Goal: Find specific page/section: Find specific page/section

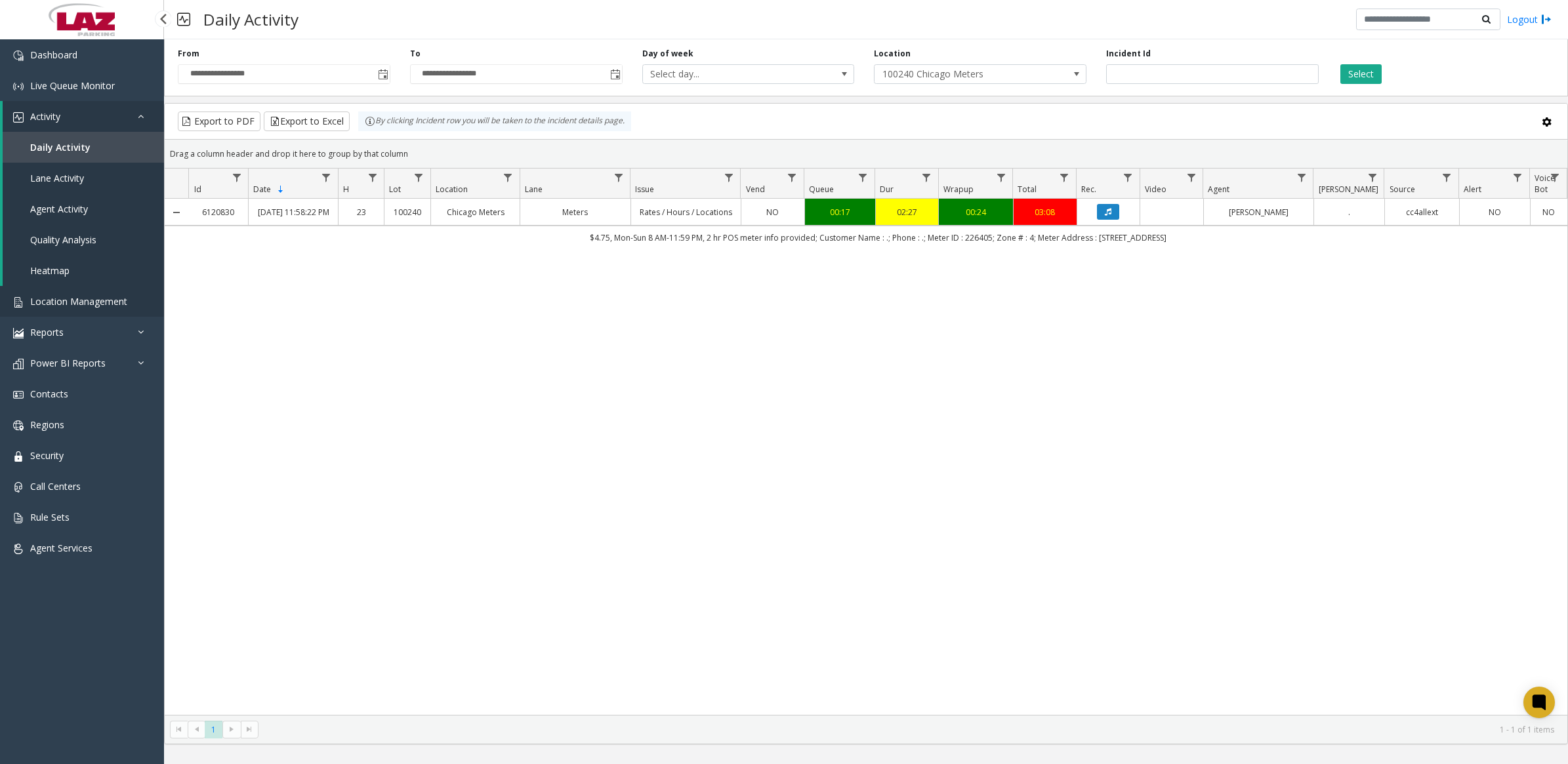
click at [79, 305] on span "Location Management" at bounding box center [79, 301] width 97 height 12
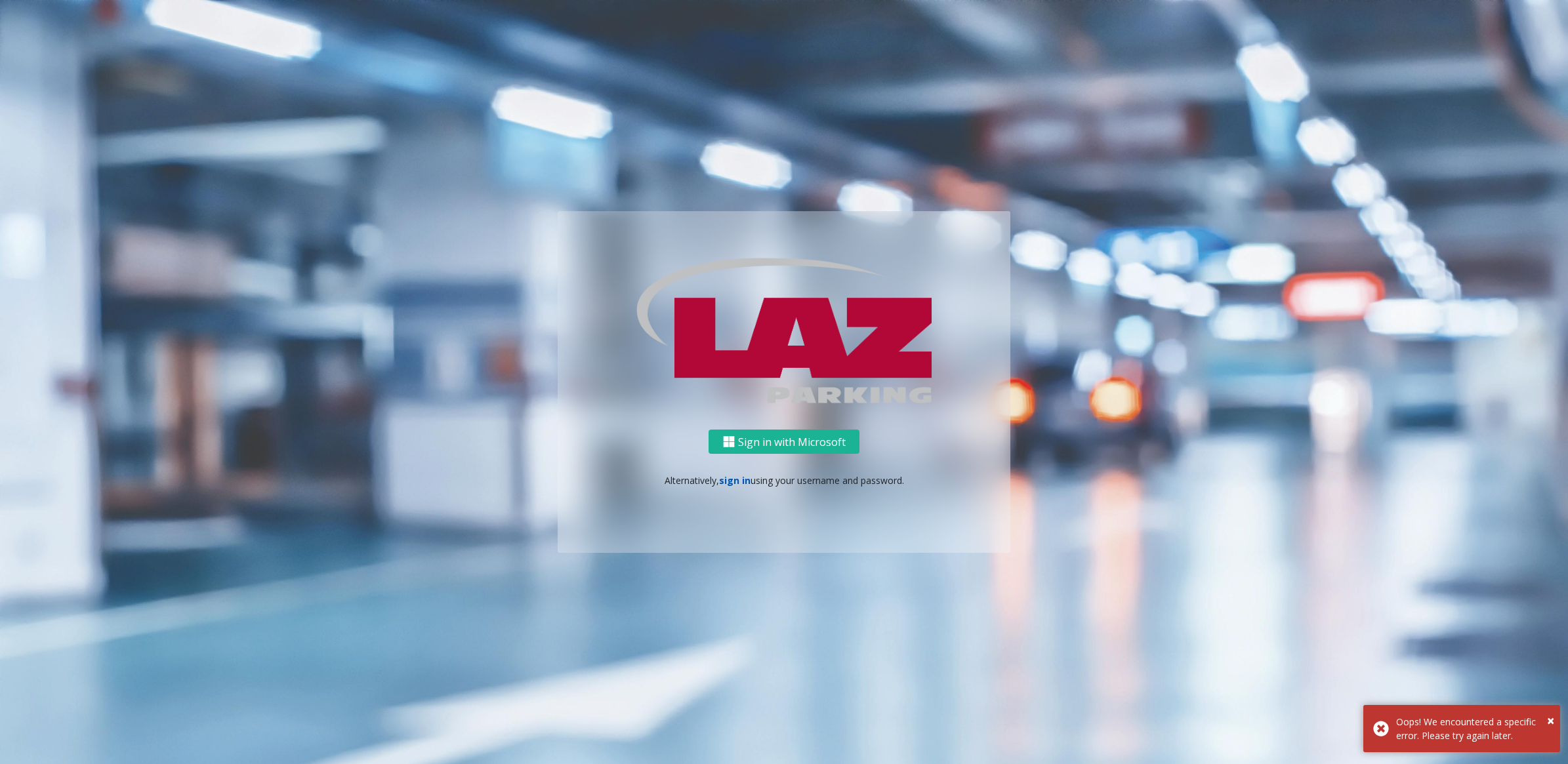
click at [736, 480] on link "sign in" at bounding box center [734, 480] width 31 height 12
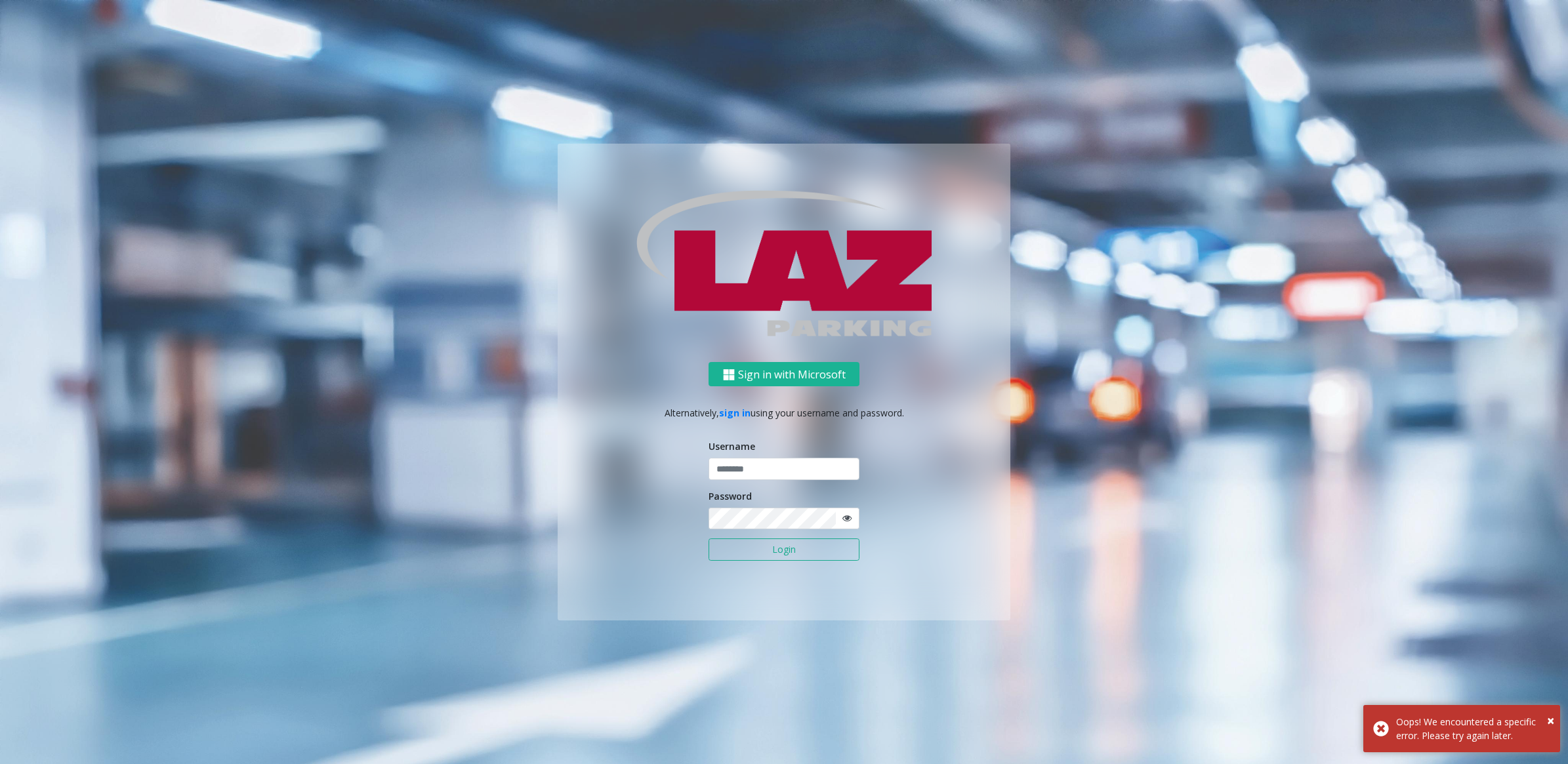
type input "**********"
click at [808, 553] on button "Login" at bounding box center [784, 549] width 151 height 22
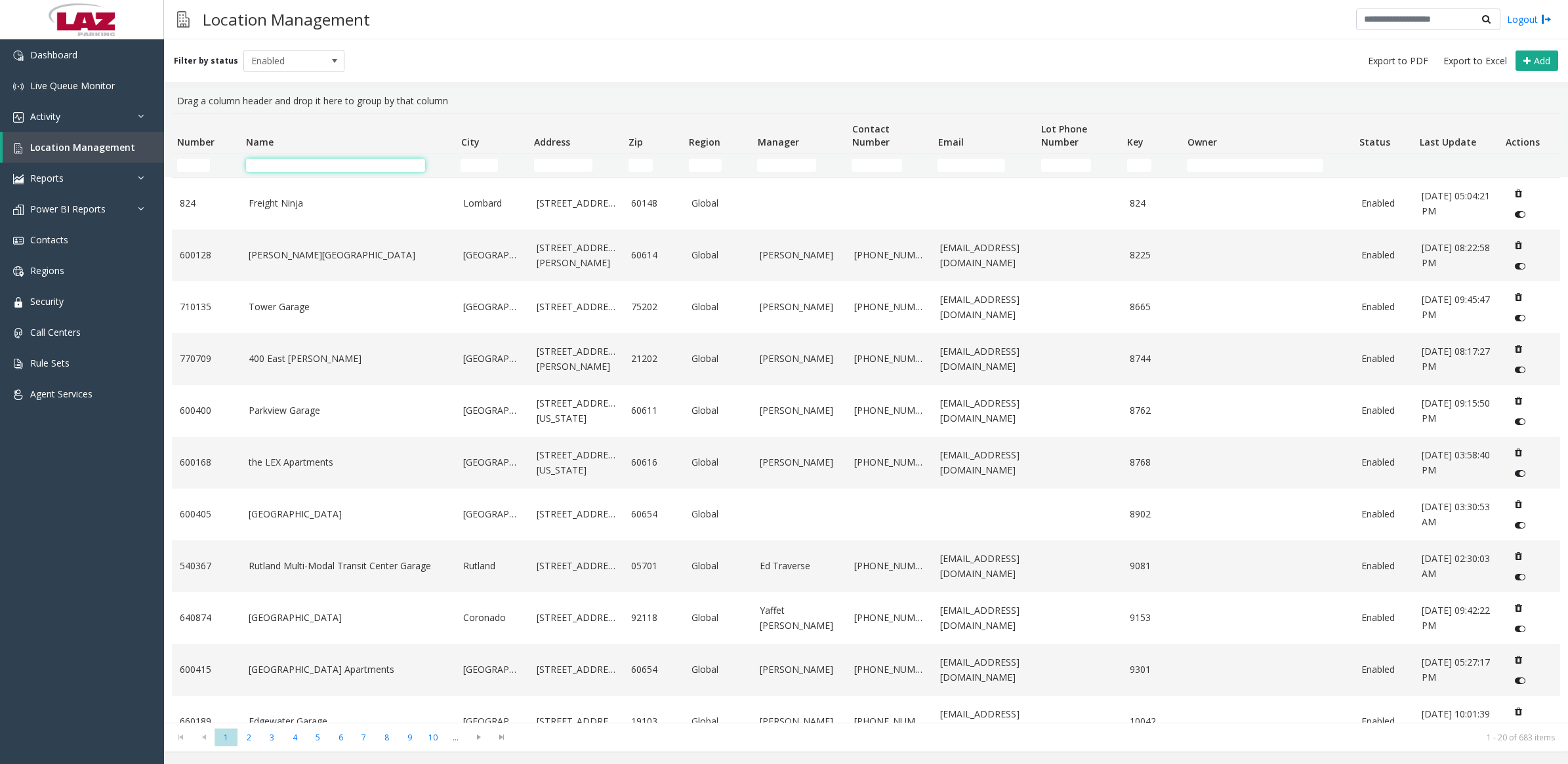
click at [276, 159] on input "Name Filter" at bounding box center [336, 166] width 179 height 13
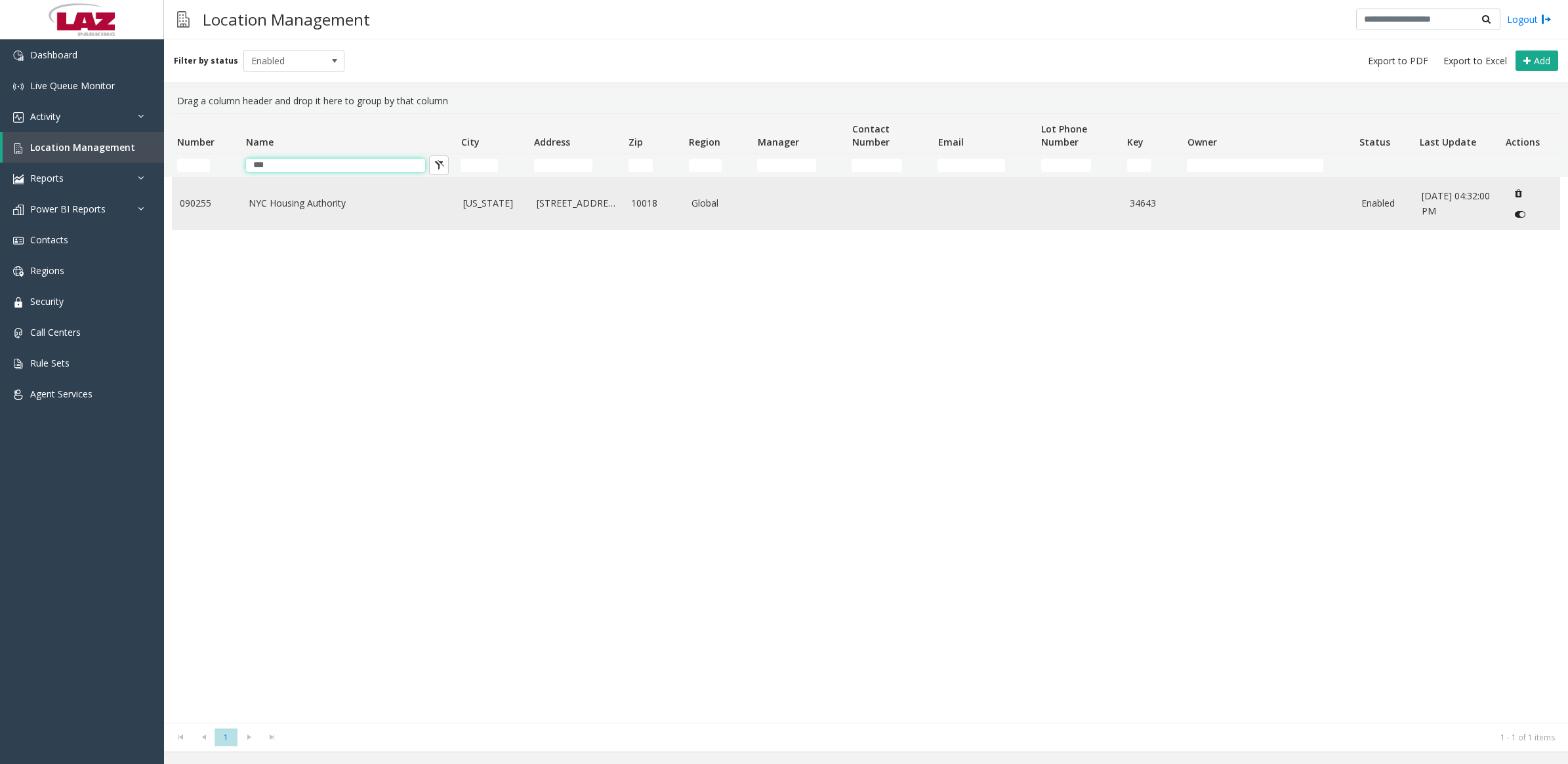
type input "***"
click at [306, 211] on td "NYC Housing Authority" at bounding box center [349, 203] width 215 height 51
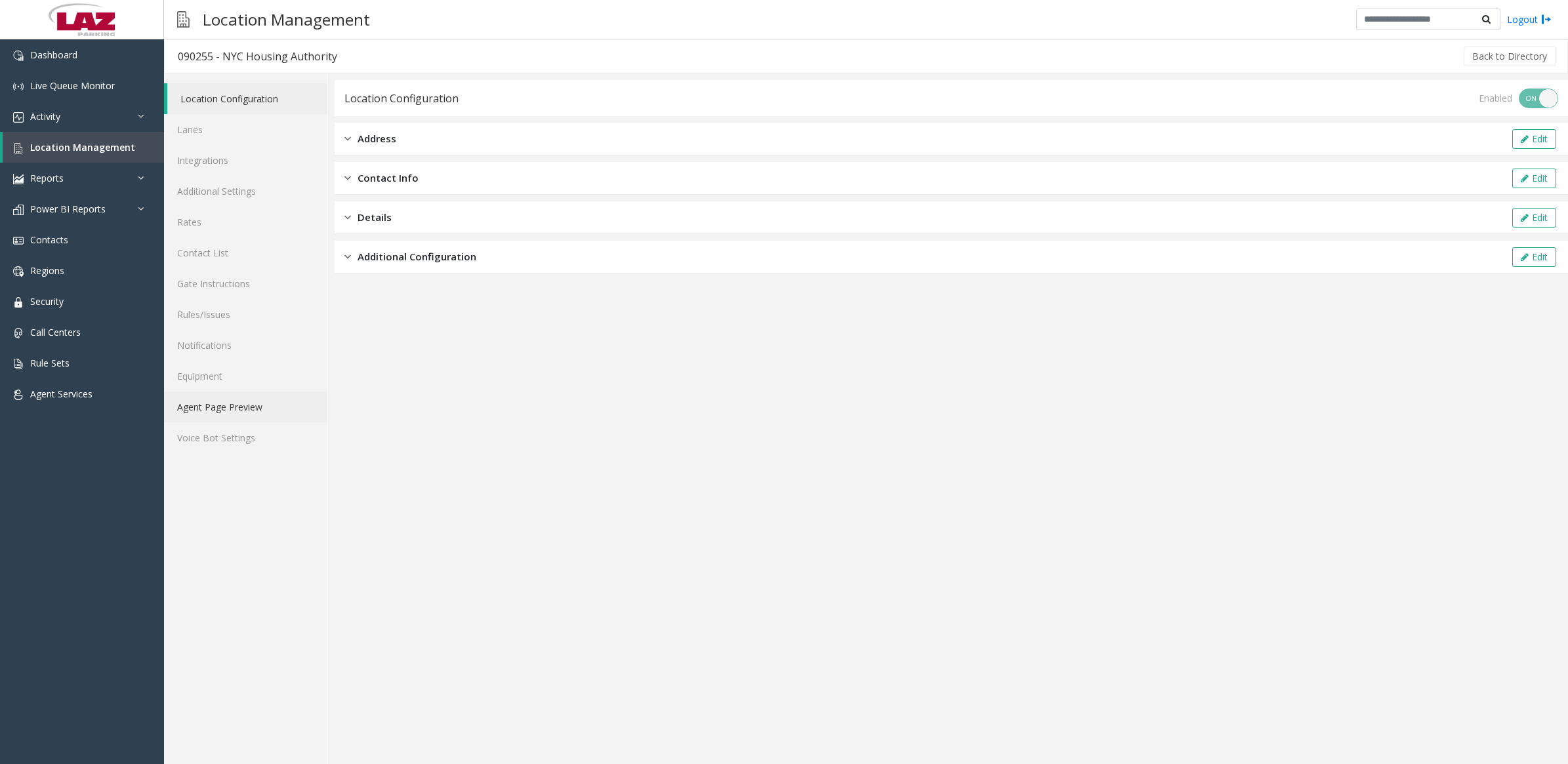
click at [194, 407] on link "Agent Page Preview" at bounding box center [245, 407] width 163 height 30
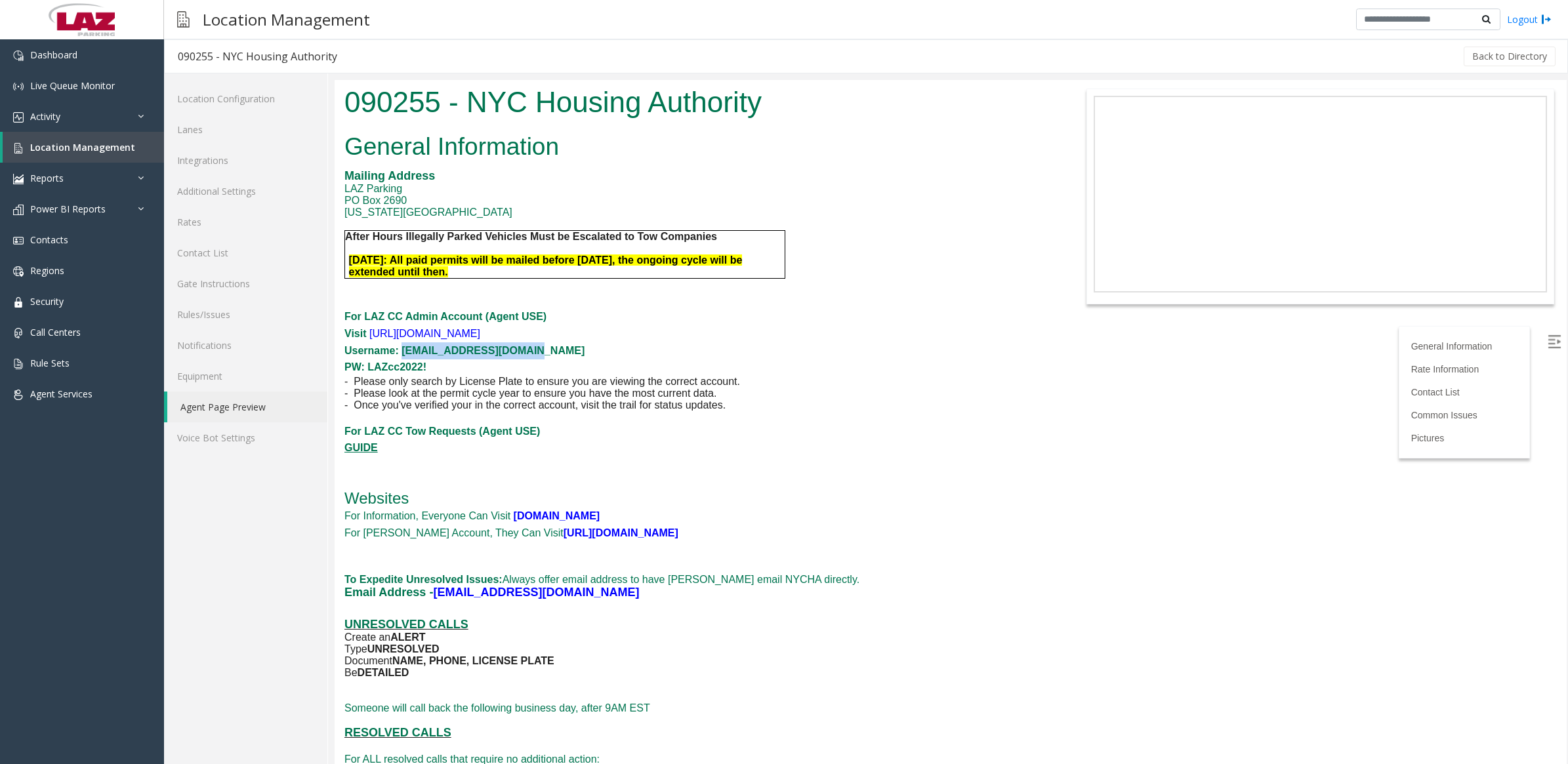
drag, startPoint x: 539, startPoint y: 352, endPoint x: 402, endPoint y: 359, distance: 137.2
click at [402, 359] on p "Visit [URL][DOMAIN_NAME] Username: [EMAIL_ADDRESS][DOMAIN_NAME] PW: [SECURITY_D…" at bounding box center [693, 350] width 699 height 50
drag, startPoint x: 402, startPoint y: 359, endPoint x: 440, endPoint y: 356, distance: 38.1
copy span "[EMAIL_ADDRESS][DOMAIN_NAME]"
drag, startPoint x: 433, startPoint y: 369, endPoint x: 368, endPoint y: 371, distance: 65.0
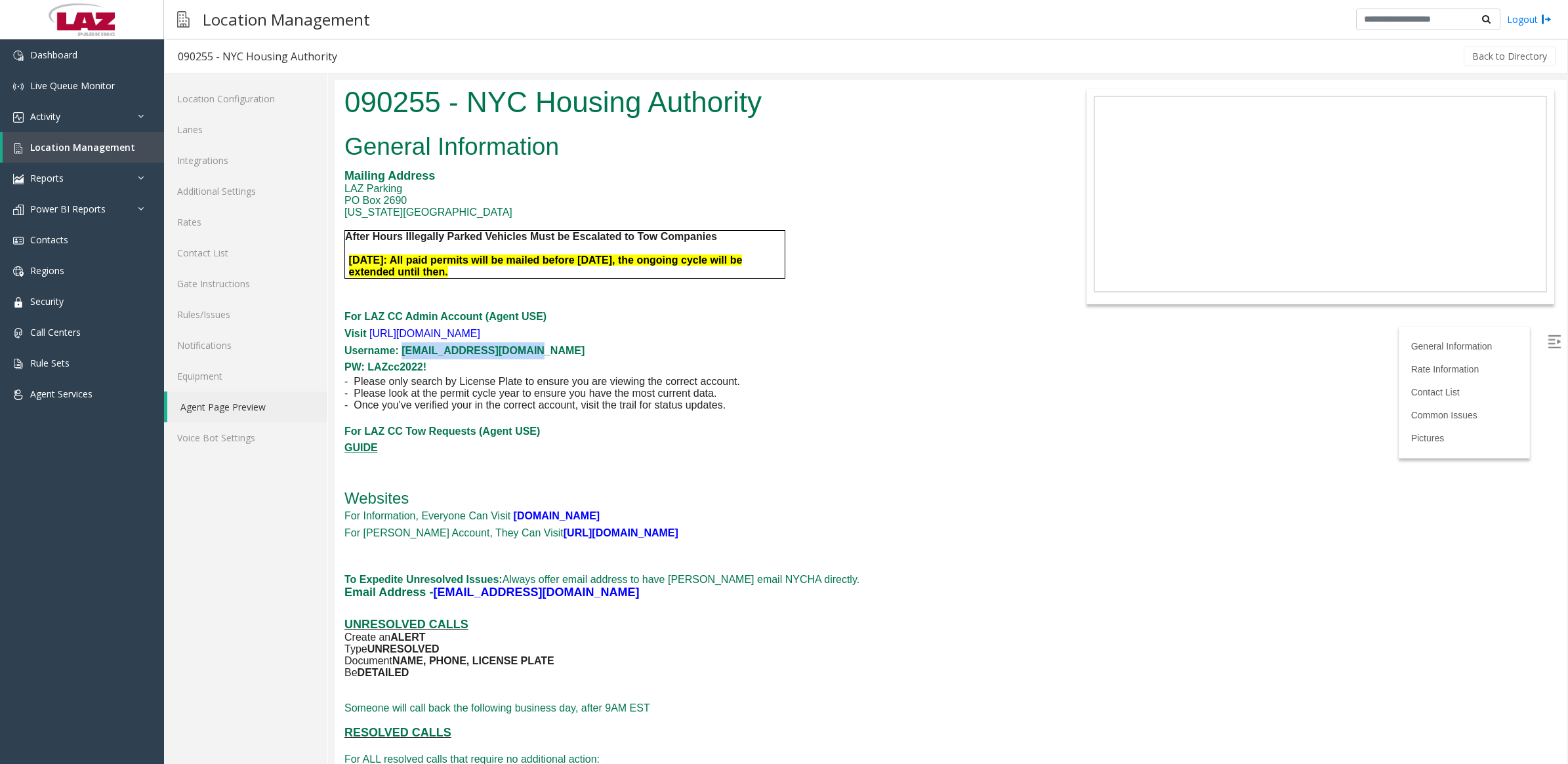
click at [368, 371] on p "Visit [URL][DOMAIN_NAME] Username: [EMAIL_ADDRESS][DOMAIN_NAME] PW: [SECURITY_D…" at bounding box center [693, 350] width 699 height 50
copy span "LAZcc2022!"
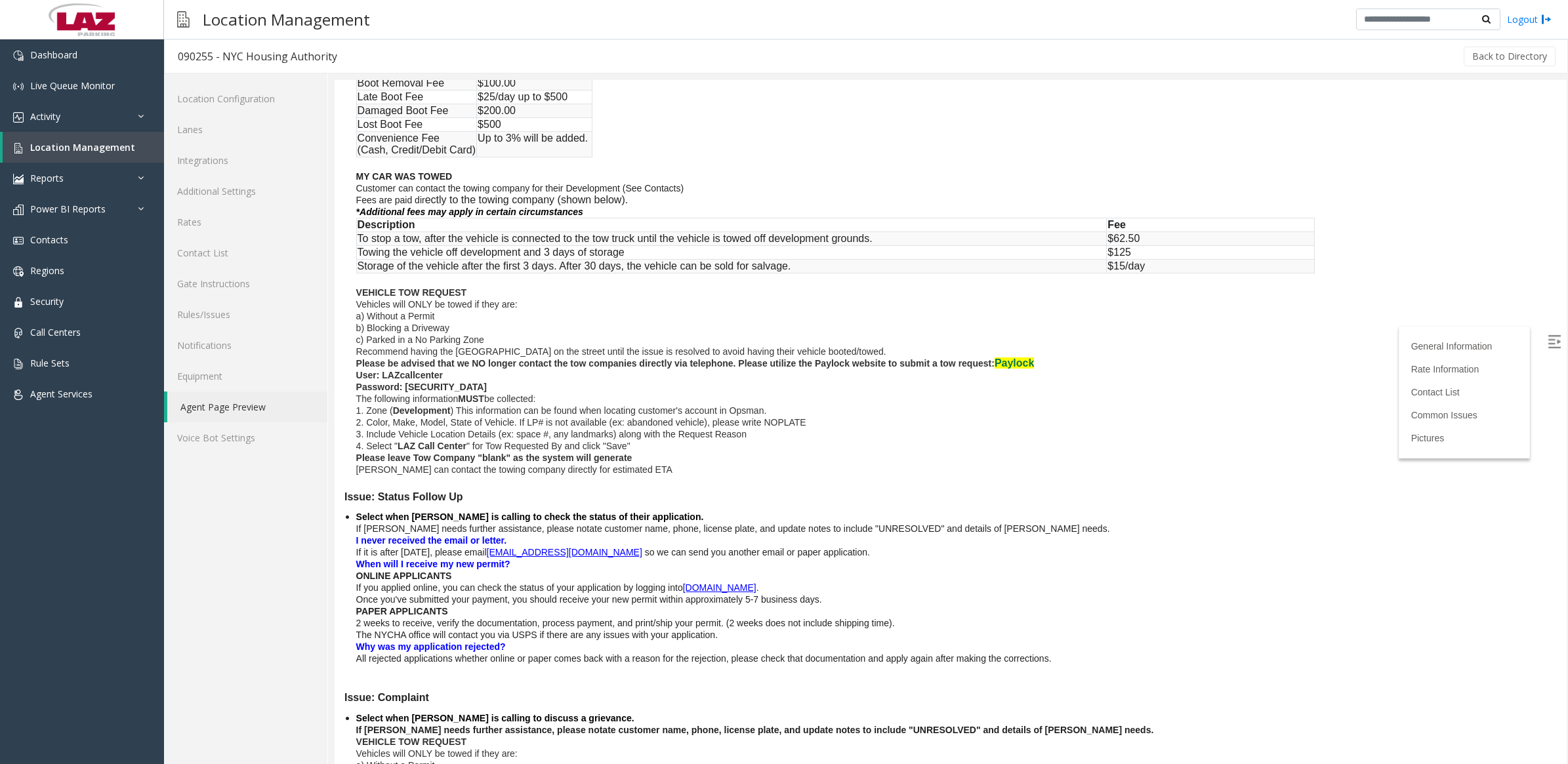
scroll to position [1437, 0]
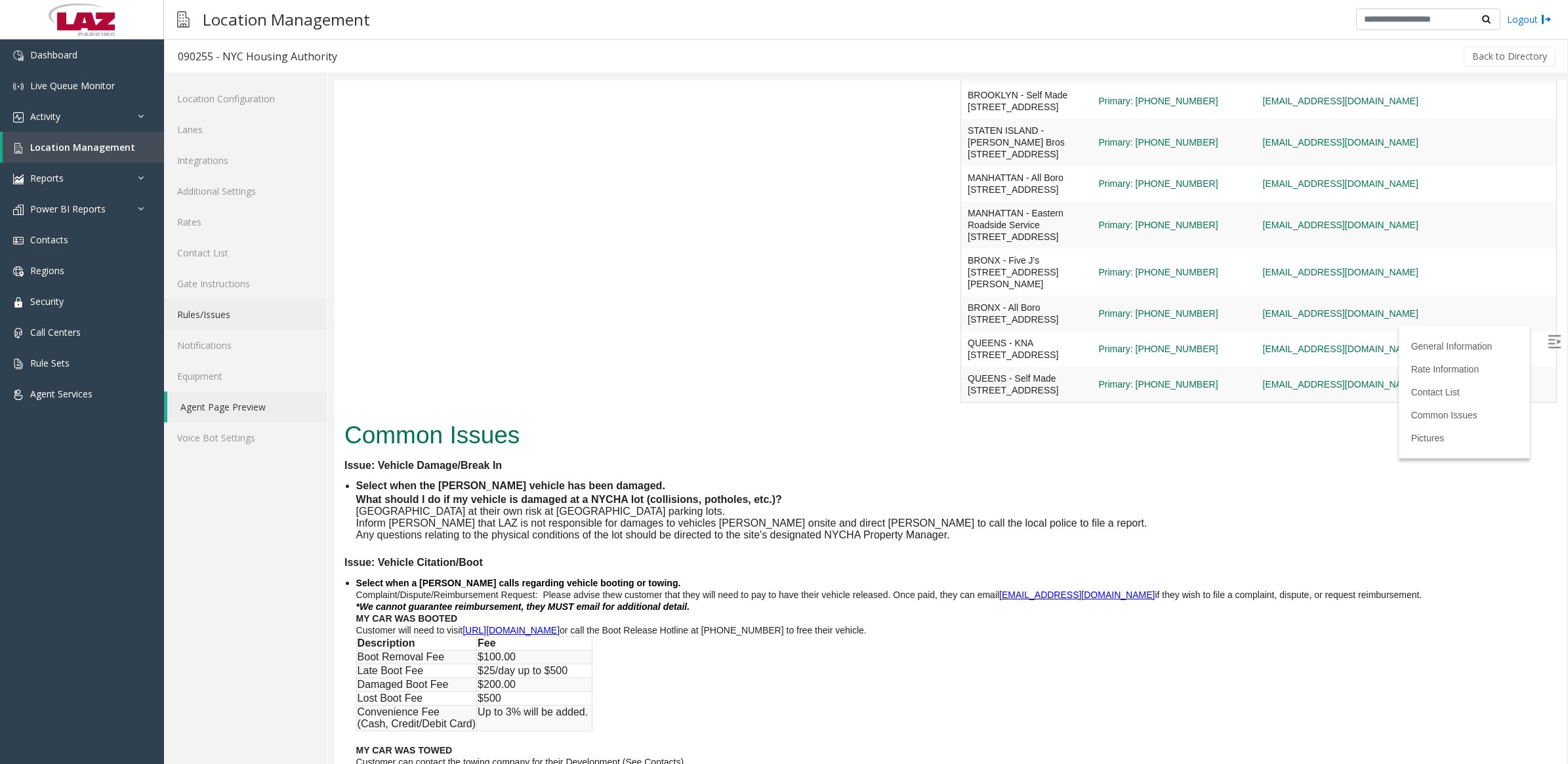
click at [198, 316] on link "Rules/Issues" at bounding box center [245, 314] width 163 height 30
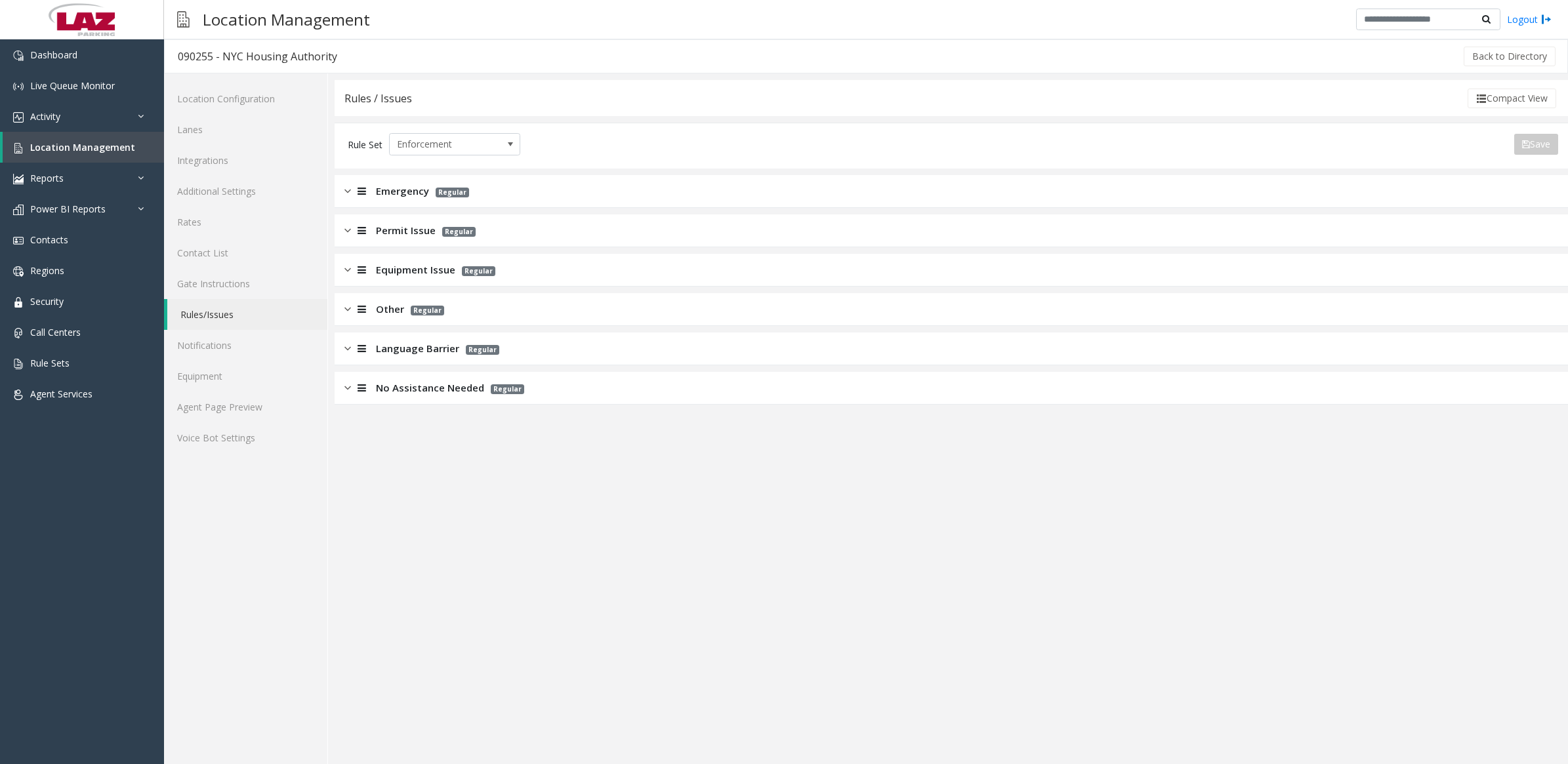
click at [346, 307] on img at bounding box center [347, 310] width 7 height 15
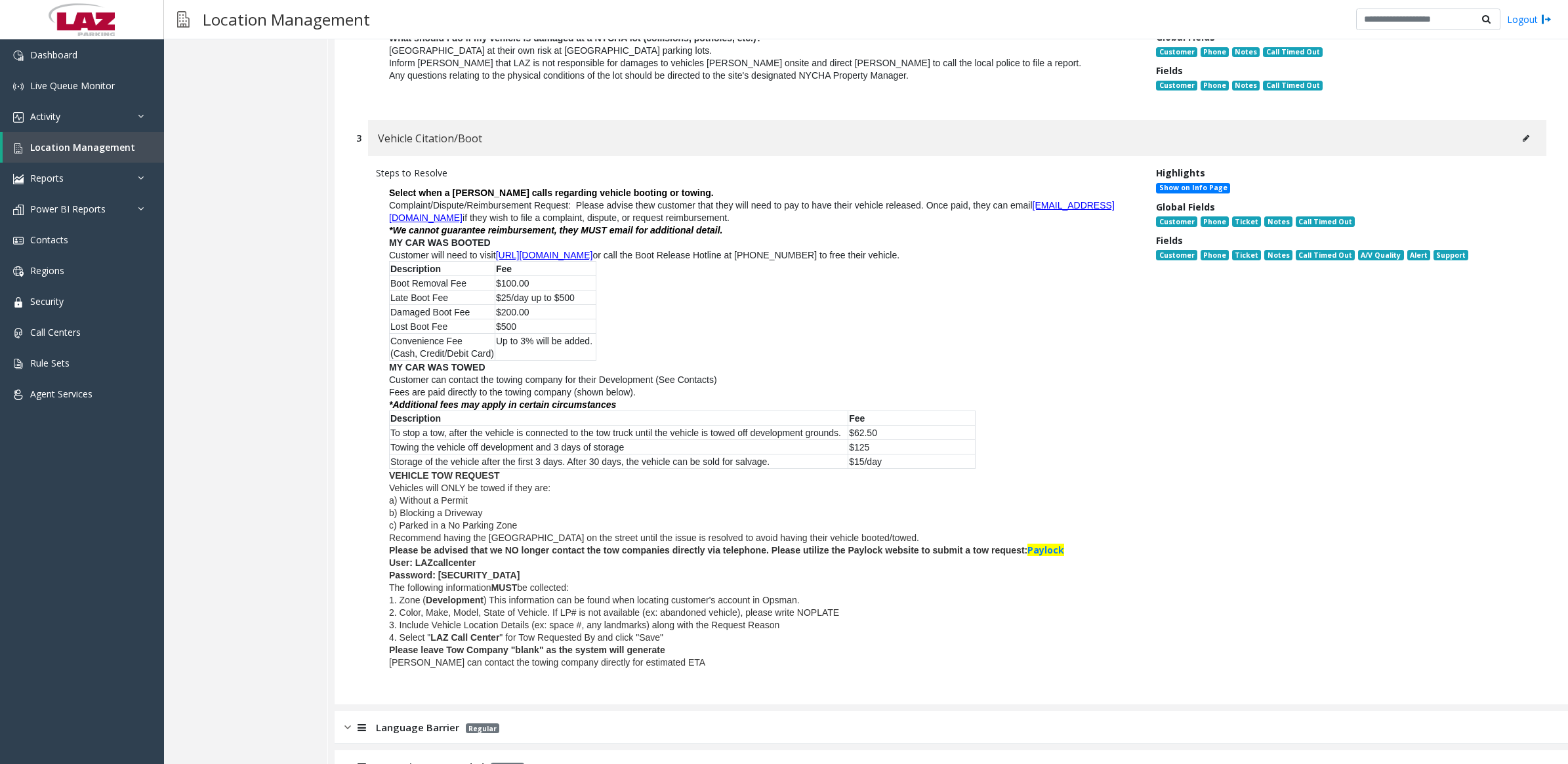
scroll to position [844, 0]
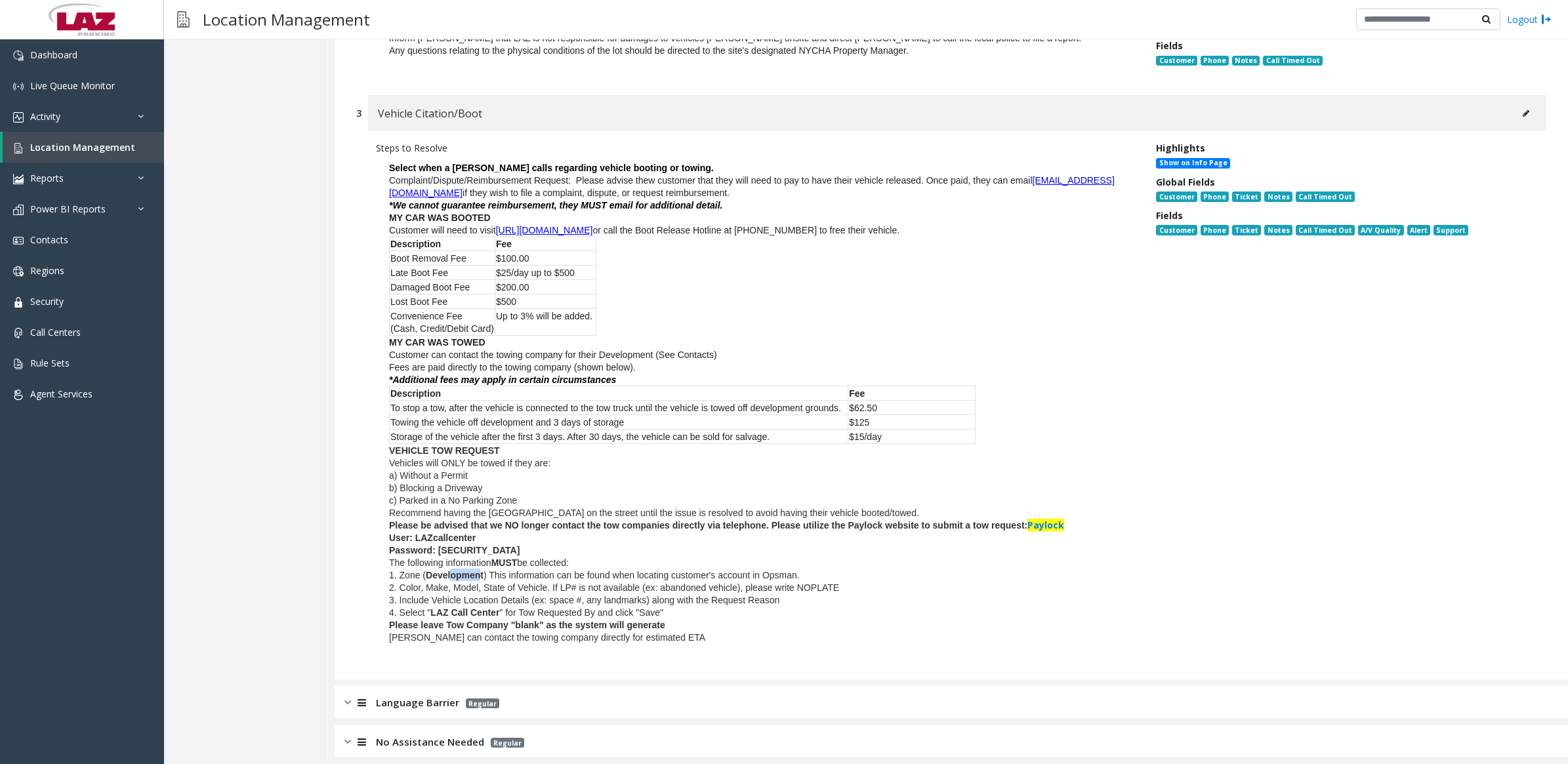
drag, startPoint x: 480, startPoint y: 566, endPoint x: 451, endPoint y: 566, distance: 29.0
click at [451, 570] on b "Development" at bounding box center [455, 574] width 58 height 10
drag, startPoint x: 451, startPoint y: 566, endPoint x: 637, endPoint y: 538, distance: 188.1
click at [637, 543] on p "Password: [SECURITY_DATA]" at bounding box center [756, 549] width 734 height 12
drag, startPoint x: 479, startPoint y: 535, endPoint x: 439, endPoint y: 539, distance: 40.2
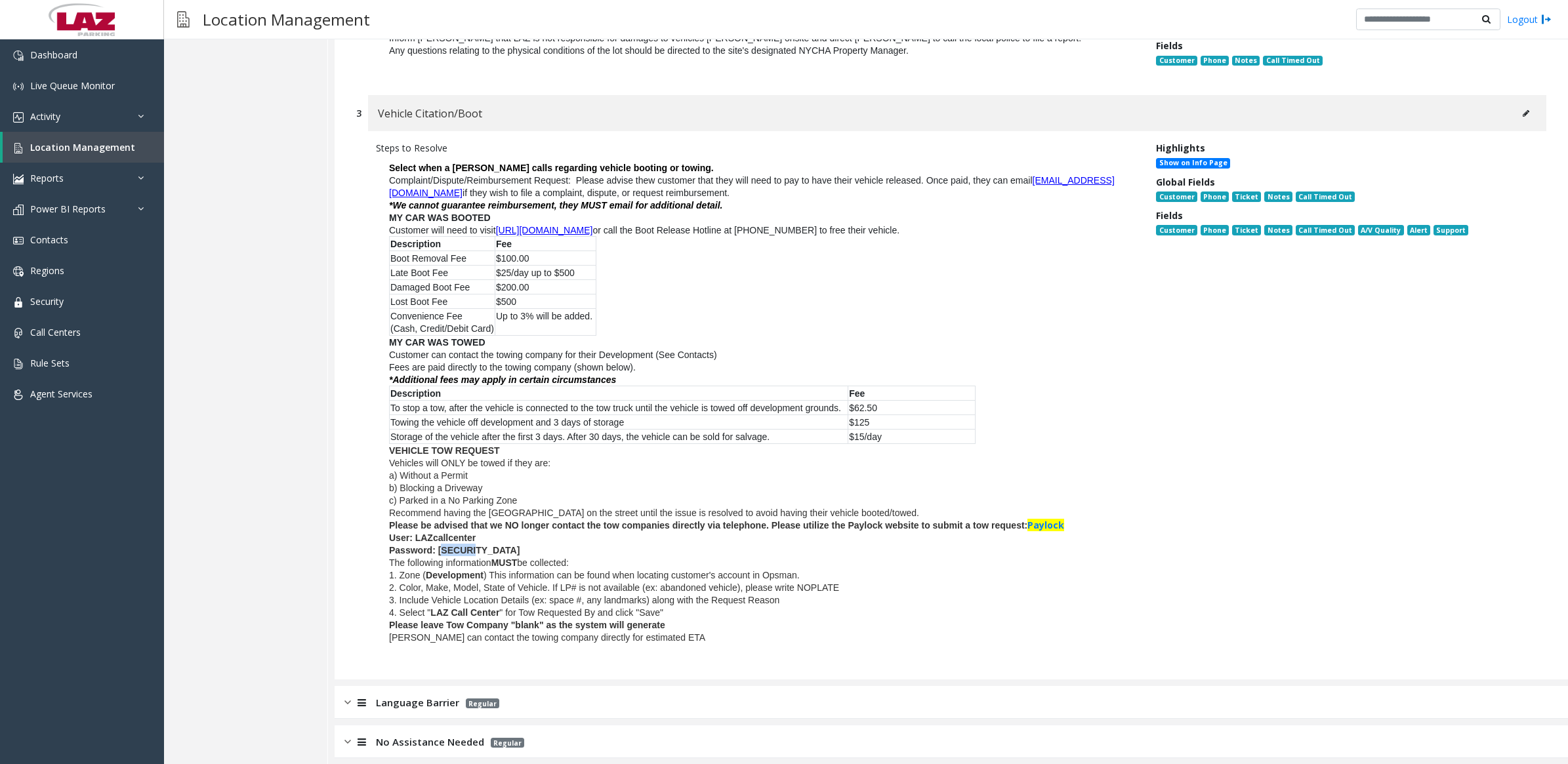
click at [439, 543] on p "Password: [SECURITY_DATA]" at bounding box center [756, 549] width 734 height 12
click at [439, 545] on span "Password: [SECURITY_DATA]" at bounding box center [454, 550] width 131 height 10
drag, startPoint x: 473, startPoint y: 536, endPoint x: 437, endPoint y: 542, distance: 36.5
click at [437, 543] on p "Password: [SECURITY_DATA]" at bounding box center [756, 549] width 734 height 12
drag, startPoint x: 437, startPoint y: 542, endPoint x: 386, endPoint y: 525, distance: 53.8
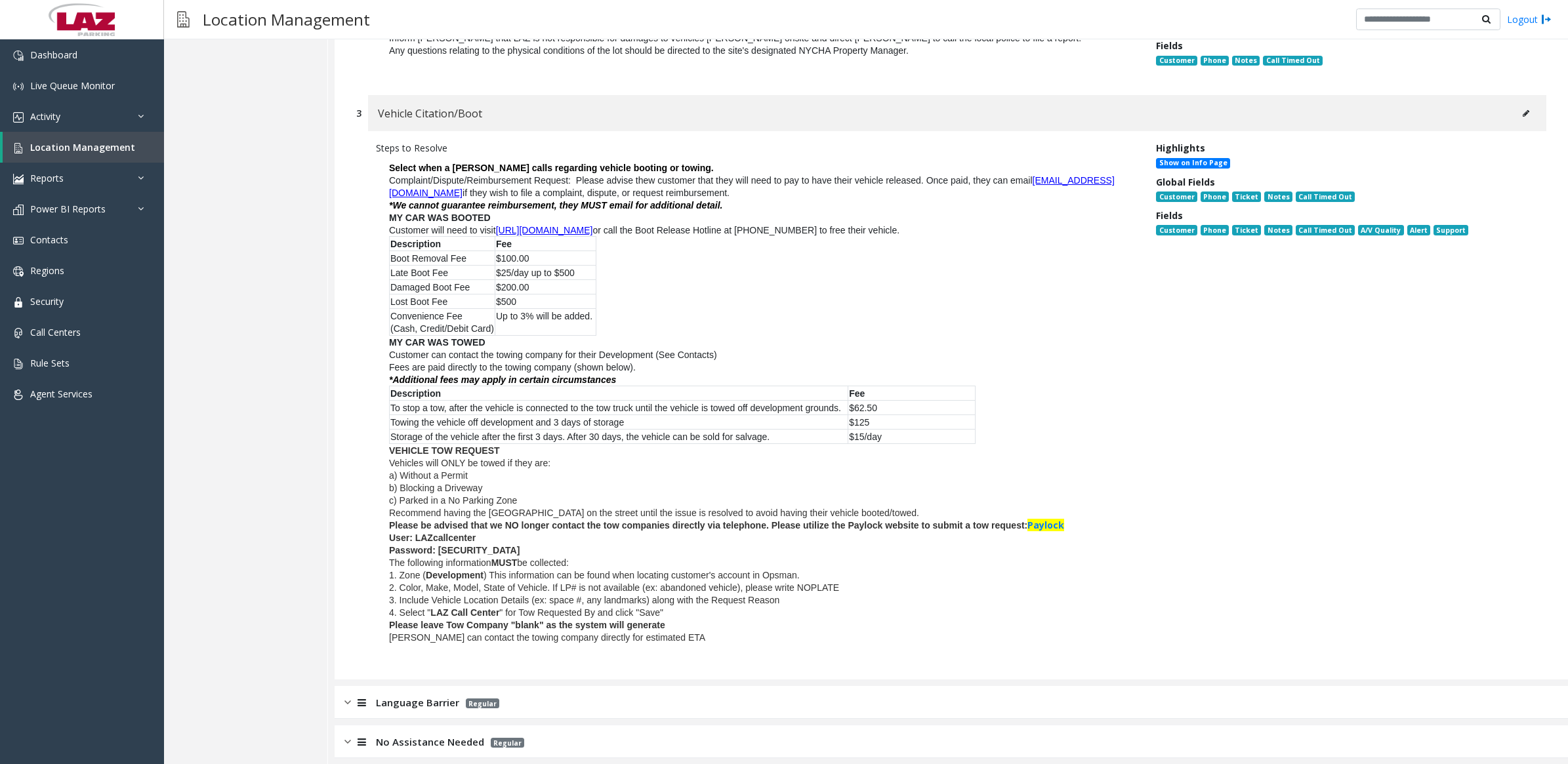
click at [386, 525] on p "Select when a [PERSON_NAME] calls regarding vehicle booting or towing. Complain…" at bounding box center [756, 402] width 761 height 495
click at [1047, 518] on span "Paylock" at bounding box center [1046, 524] width 37 height 12
